Goal: Find specific page/section: Find specific page/section

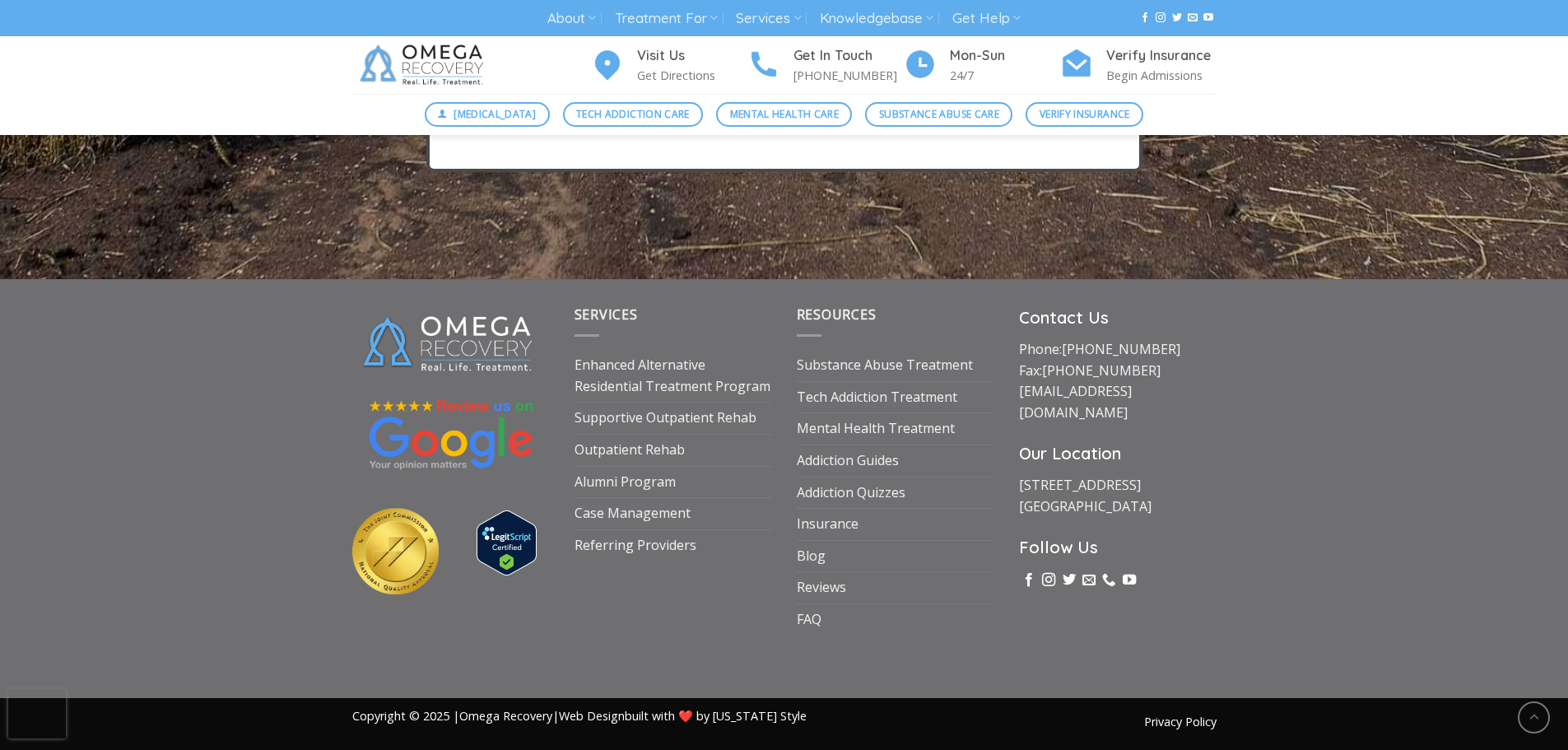
scroll to position [6198, 0]
click at [1193, 17] on icon "Send us an email" at bounding box center [1193, 17] width 10 height 12
click at [644, 548] on link "Referring Providers" at bounding box center [635, 546] width 122 height 32
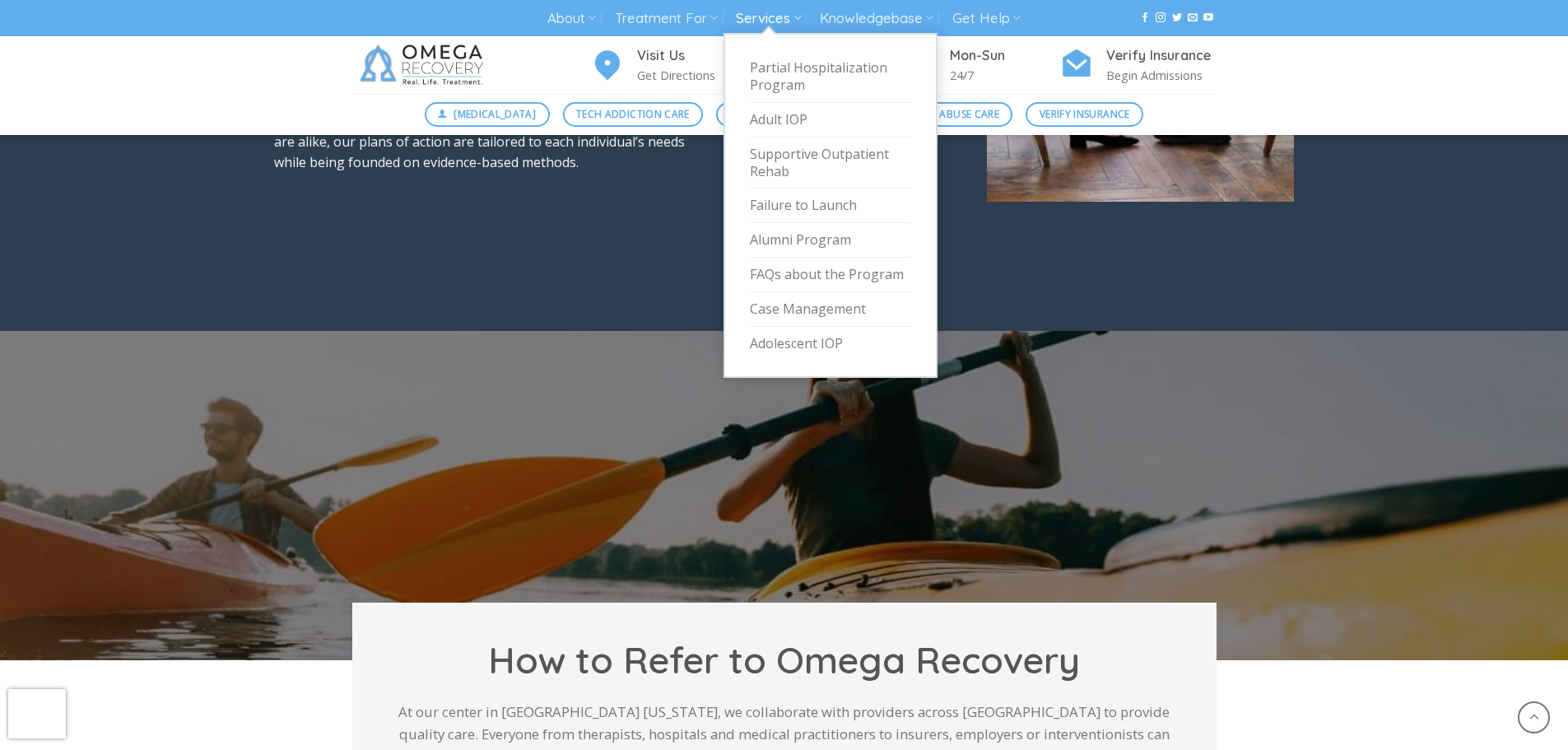
scroll to position [861, 0]
